Goal: Check status: Check status

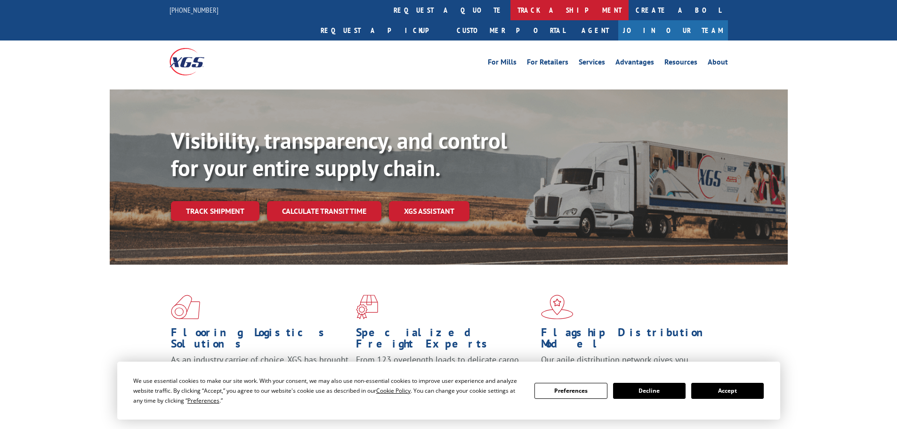
click at [511, 13] on link "track a shipment" at bounding box center [570, 10] width 118 height 20
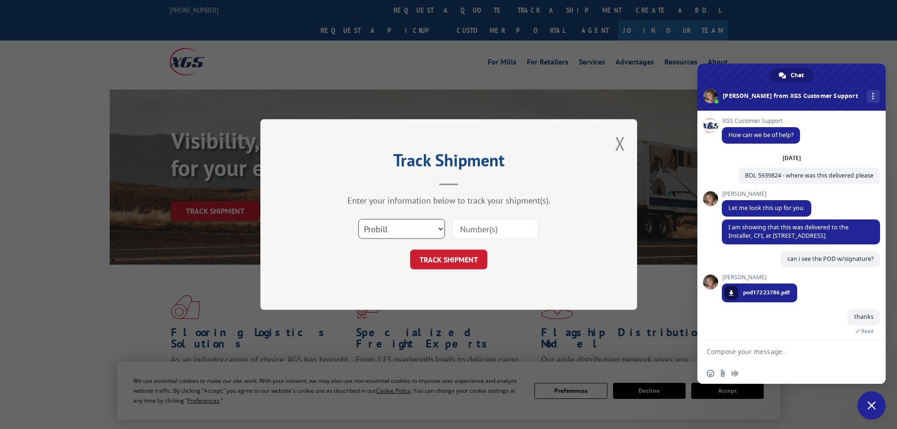
scroll to position [108, 0]
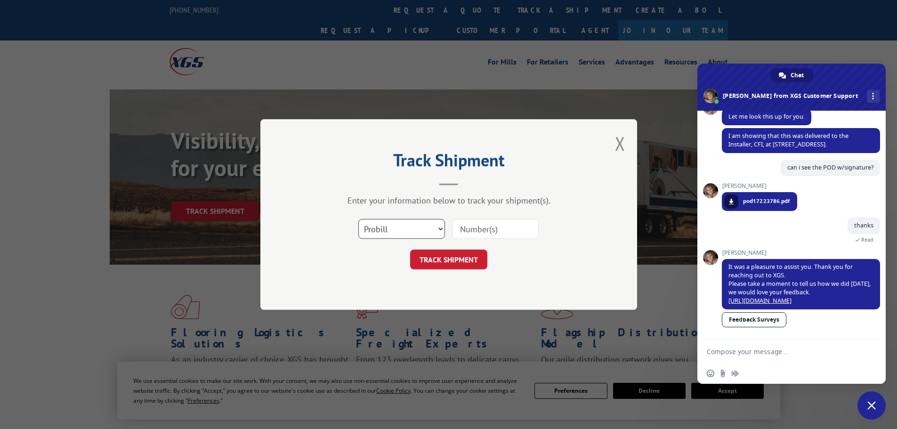
click at [391, 228] on select "Select category... Probill BOL PO" at bounding box center [402, 229] width 87 height 20
select select "po"
click at [359, 219] on select "Select category... Probill BOL PO" at bounding box center [402, 229] width 87 height 20
click at [474, 236] on input at bounding box center [495, 229] width 87 height 20
paste input "58458783"
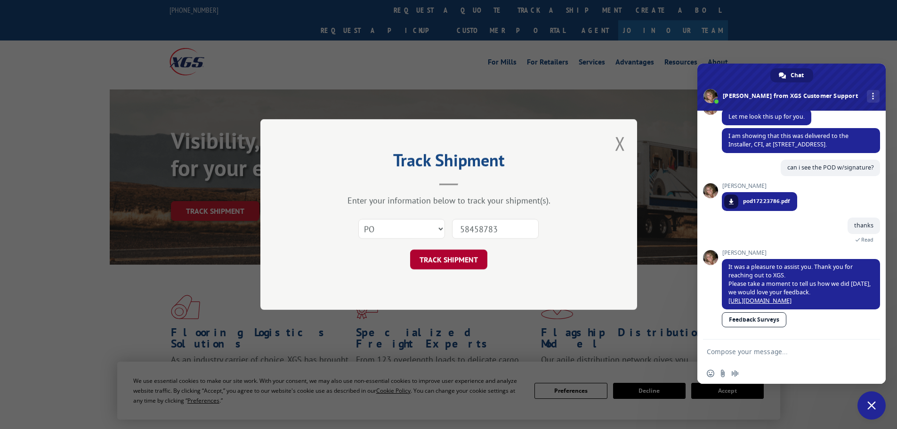
type input "58458783"
click at [474, 261] on button "TRACK SHIPMENT" at bounding box center [448, 260] width 77 height 20
